Goal: Information Seeking & Learning: Learn about a topic

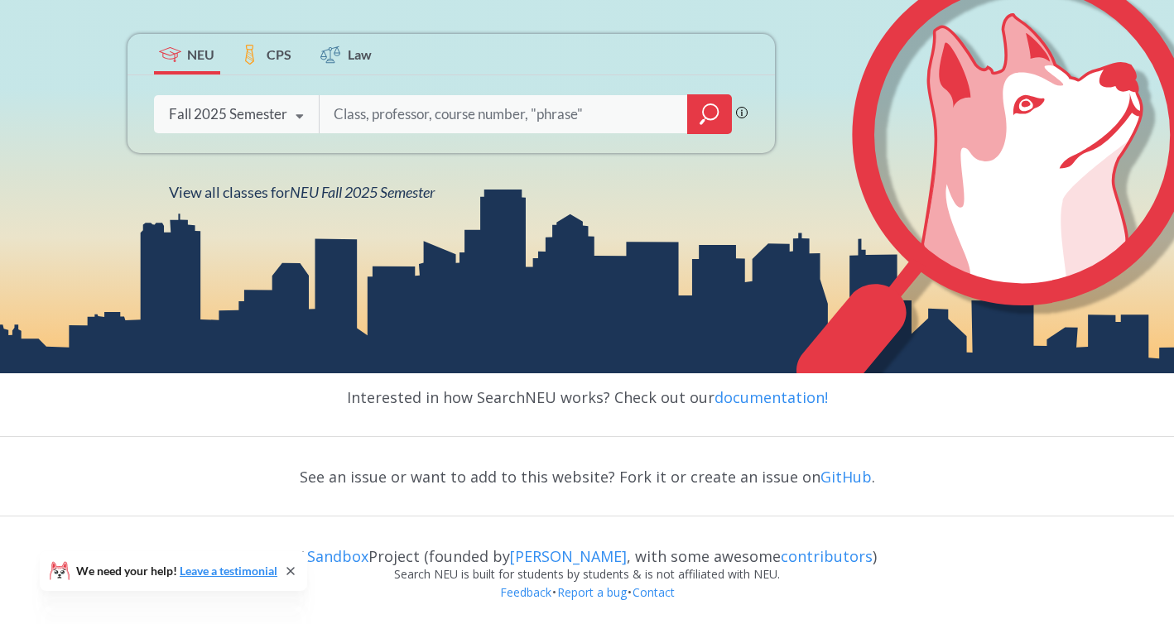
scroll to position [305, 0]
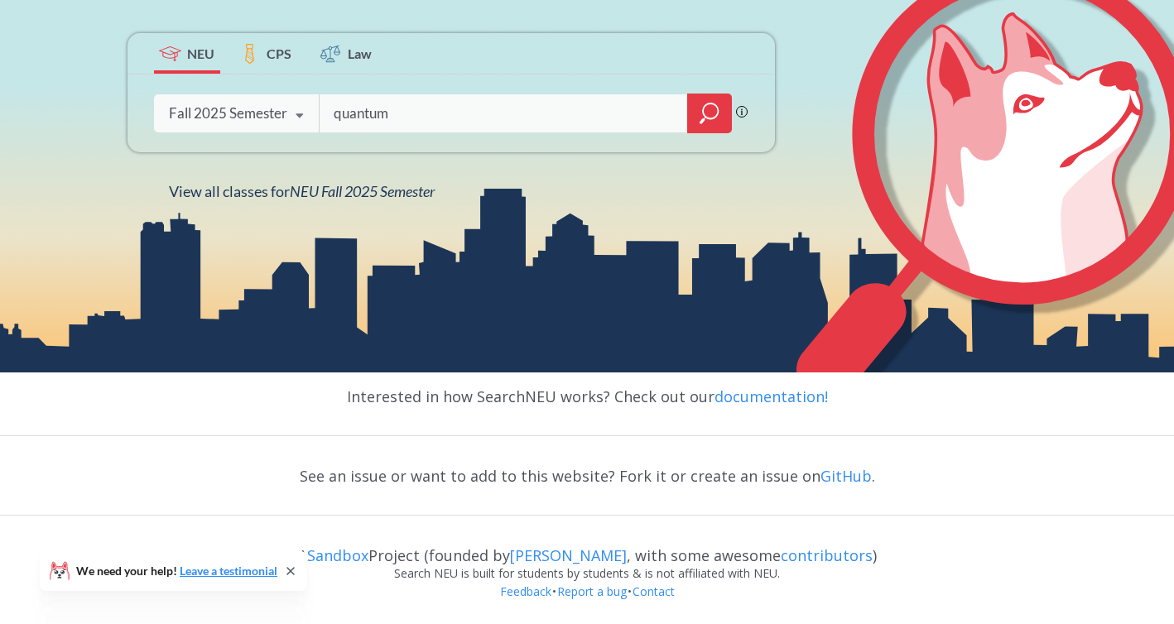
type input "quantum"
click at [703, 122] on icon "magnifying glass" at bounding box center [709, 113] width 20 height 23
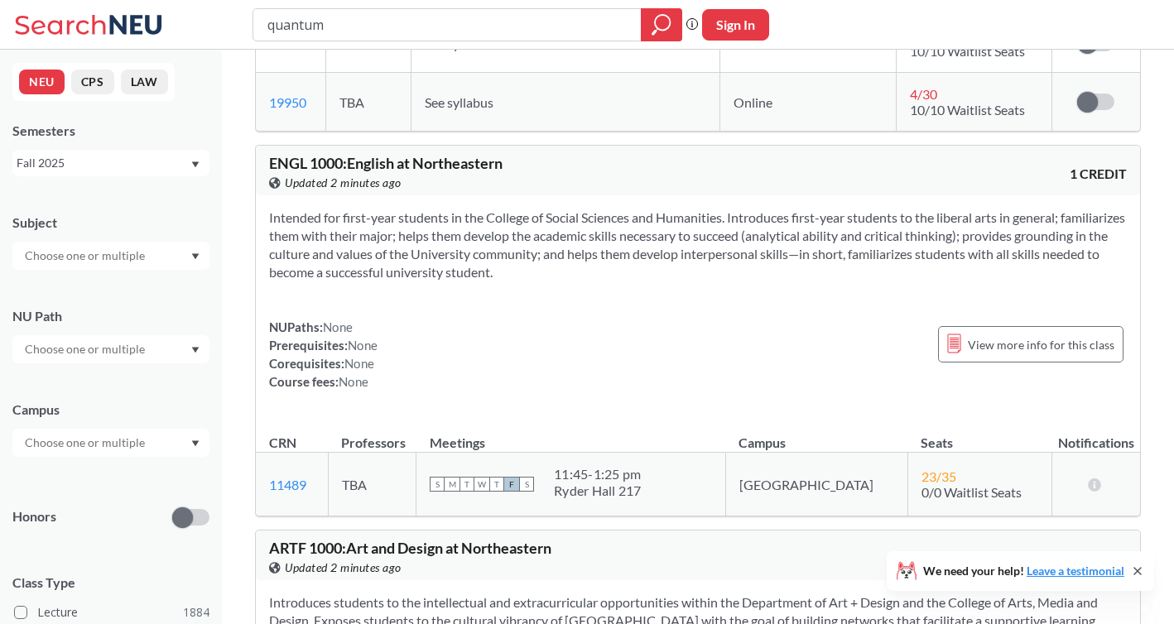
scroll to position [9293, 0]
click at [524, 262] on div "Intended for first-year students in the College of Social Sciences and Humaniti…" at bounding box center [698, 308] width 884 height 222
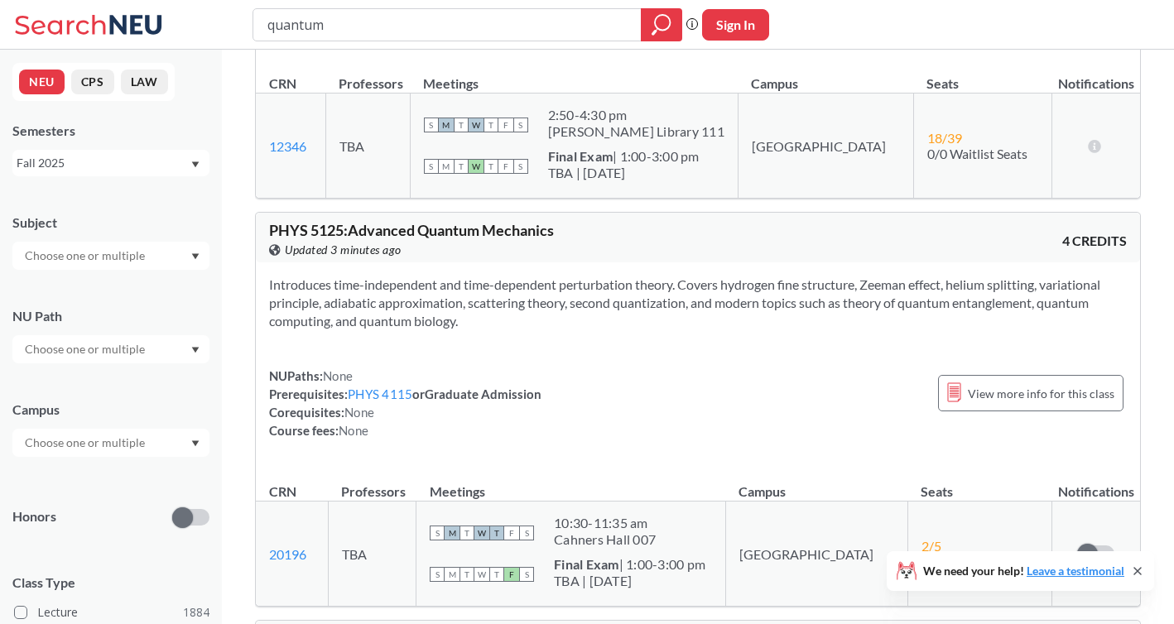
scroll to position [0, 0]
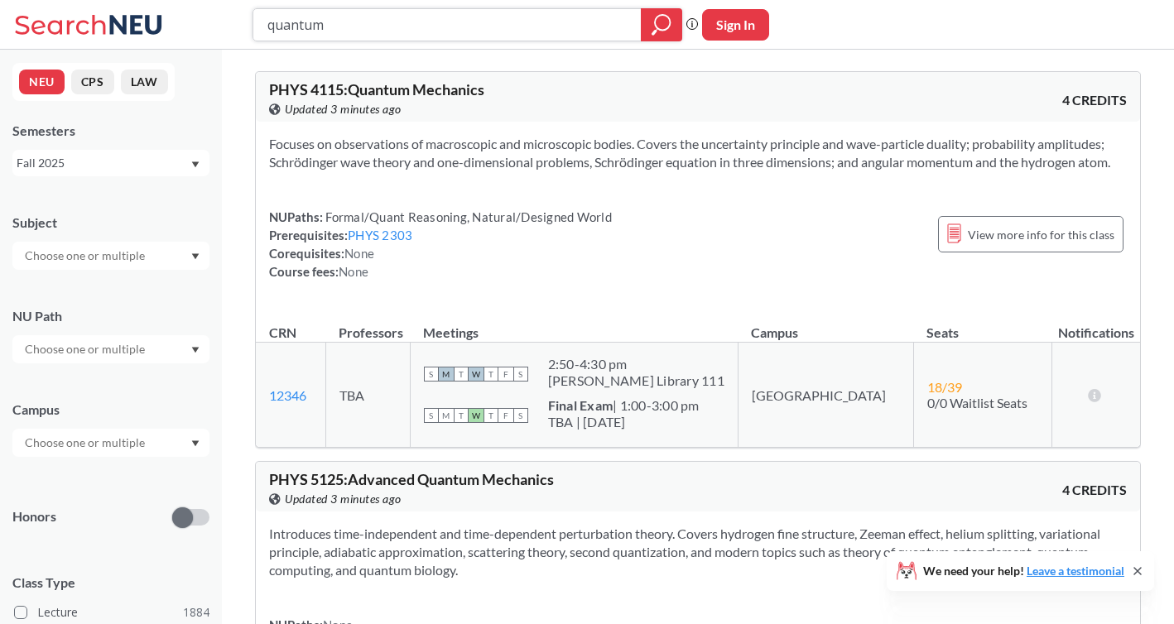
click at [388, 16] on input "quantum" at bounding box center [447, 25] width 363 height 28
click at [186, 252] on div at bounding box center [110, 256] width 197 height 28
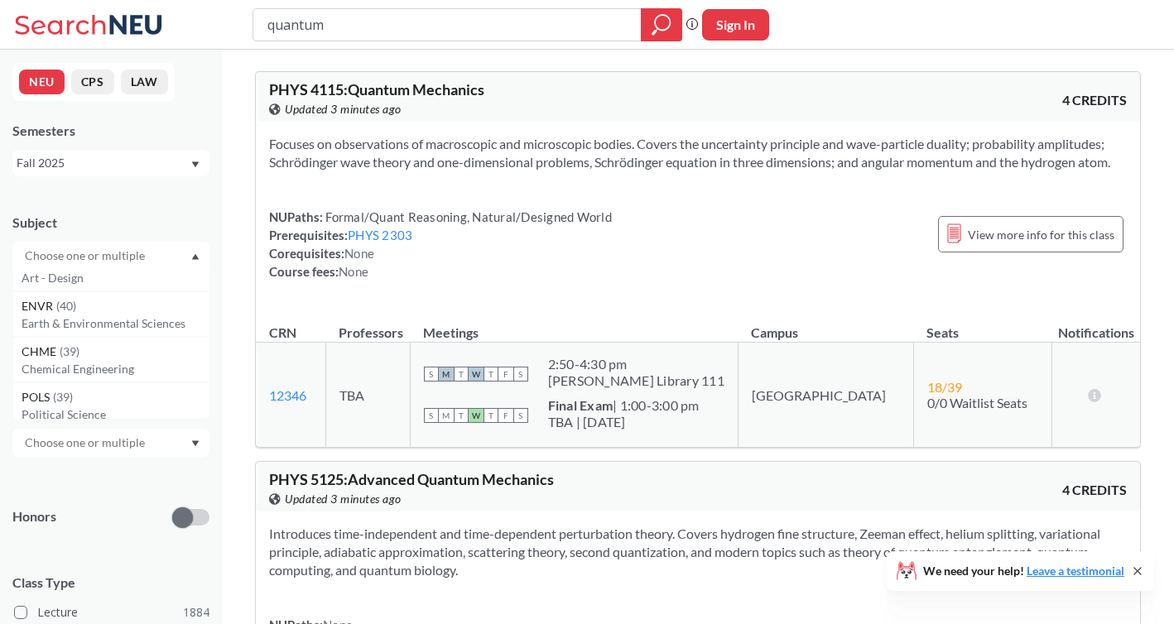
click at [84, 252] on input "text" at bounding box center [86, 256] width 139 height 20
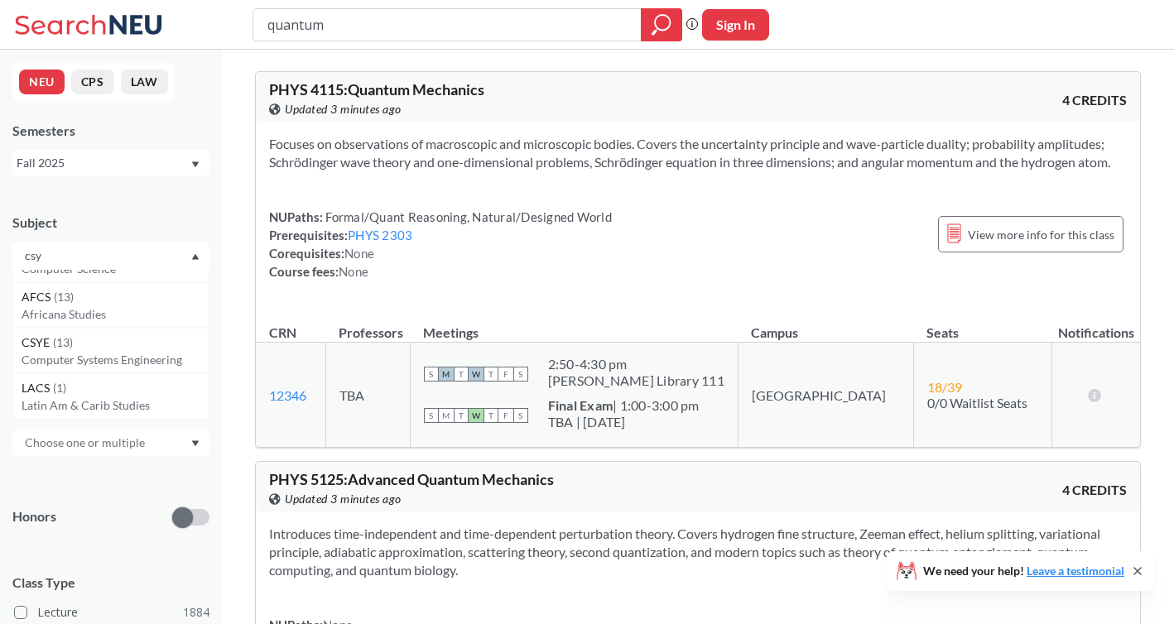
scroll to position [0, 0]
type input "csye"
click at [57, 292] on div "CSYE ( 13 )" at bounding box center [115, 285] width 187 height 18
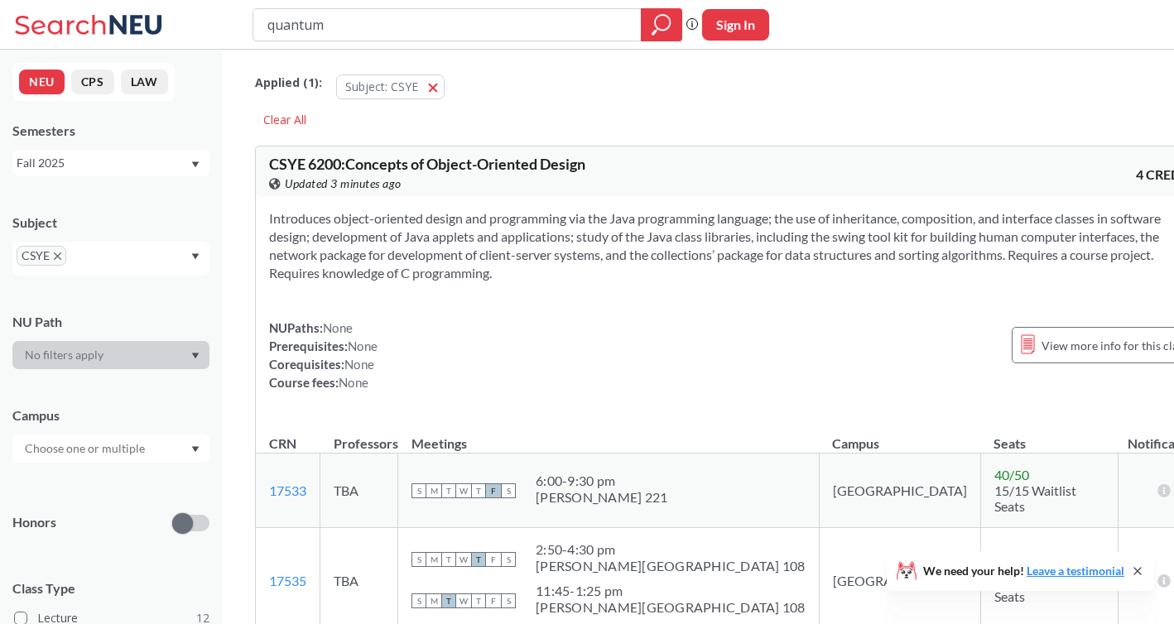
click at [374, 490] on td "TBA" at bounding box center [359, 491] width 78 height 74
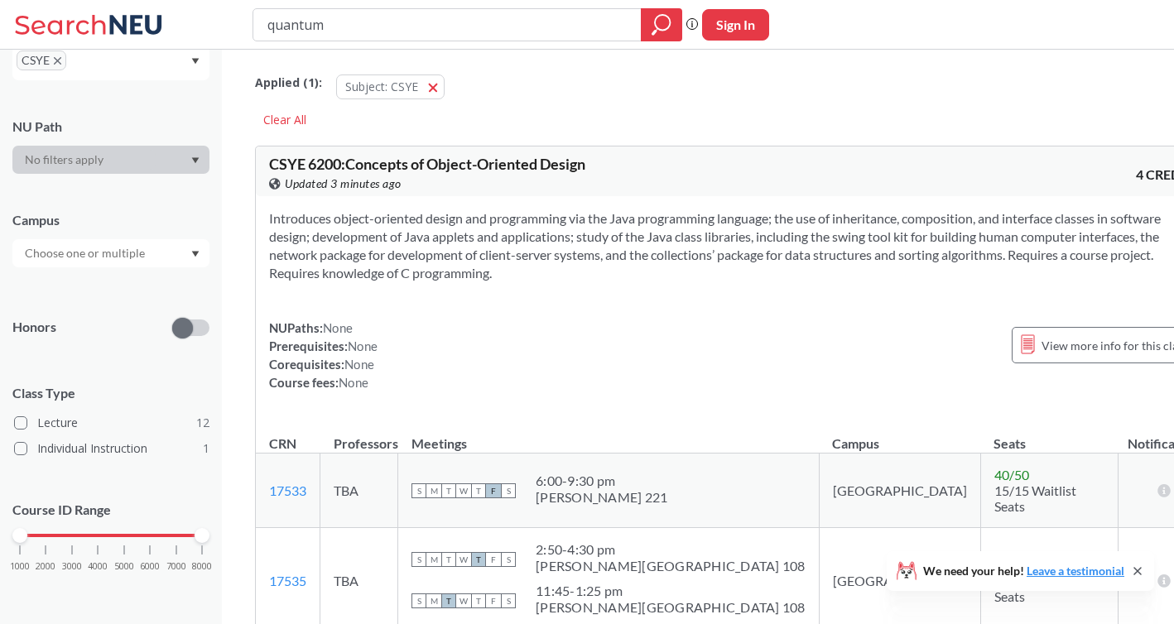
scroll to position [194, 0]
